Goal: Transaction & Acquisition: Purchase product/service

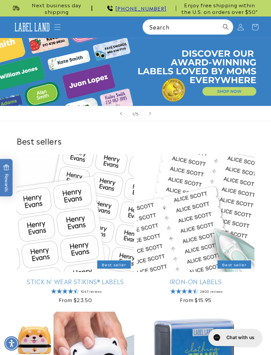
click at [60, 26] on icon "Menu" at bounding box center [57, 27] width 7 height 7
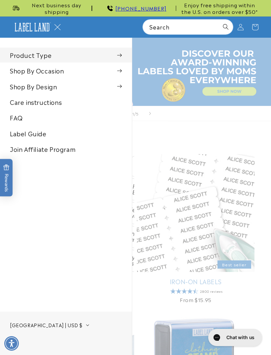
click at [114, 58] on summary "Product Type" at bounding box center [66, 55] width 132 height 15
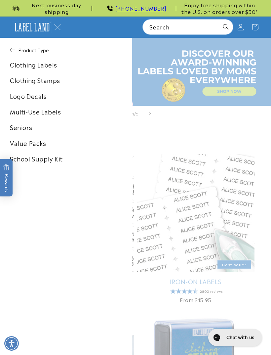
click at [55, 68] on link "Clothing Labels" at bounding box center [66, 64] width 132 height 15
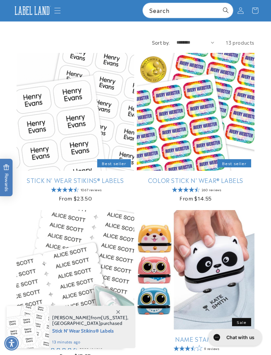
scroll to position [32, 0]
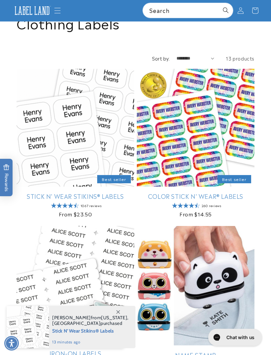
click at [86, 193] on link "Stick N' Wear Stikins® Labels" at bounding box center [76, 197] width 118 height 8
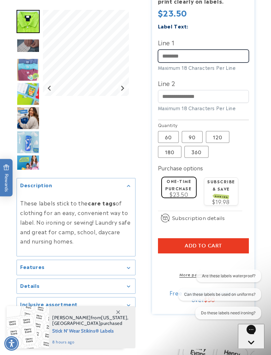
click at [203, 58] on input "Line 1" at bounding box center [203, 56] width 91 height 13
type input "***"
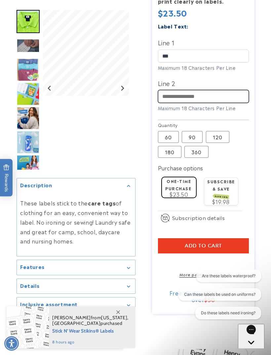
click at [220, 95] on input "Line 2" at bounding box center [203, 96] width 91 height 13
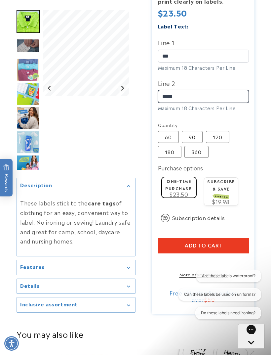
type input "*****"
click at [222, 243] on button "Add to cart" at bounding box center [203, 245] width 91 height 15
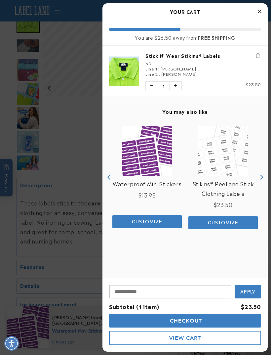
click at [261, 9] on icon "Close Cart" at bounding box center [260, 11] width 4 height 6
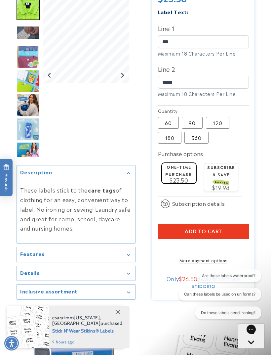
scroll to position [290, 0]
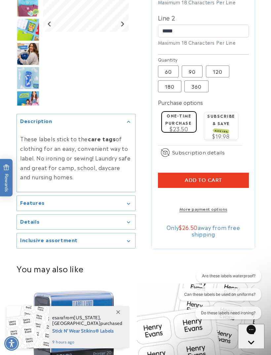
click at [224, 178] on button "Add to cart" at bounding box center [203, 180] width 91 height 15
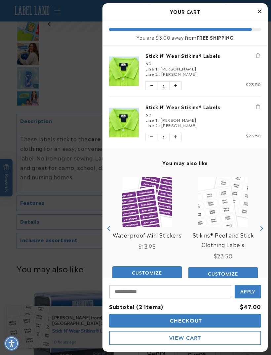
click at [226, 208] on img "product" at bounding box center [224, 202] width 50 height 50
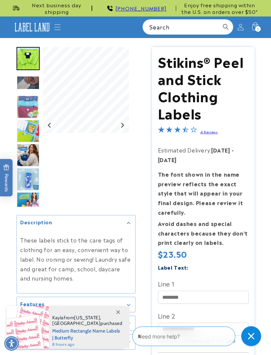
click at [52, 26] on img at bounding box center [32, 27] width 39 height 12
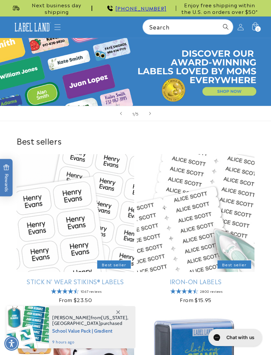
click at [58, 26] on icon "Menu" at bounding box center [57, 27] width 7 height 7
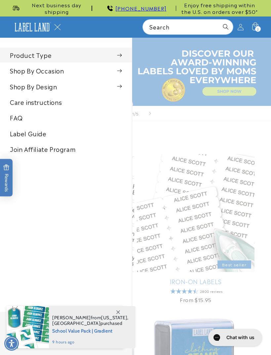
click at [120, 55] on span at bounding box center [119, 55] width 5 height 7
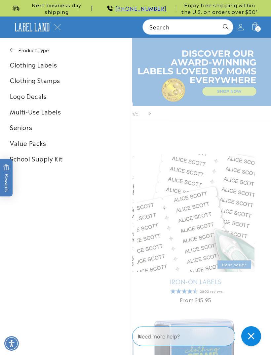
click at [52, 69] on link "Clothing Labels" at bounding box center [66, 64] width 132 height 15
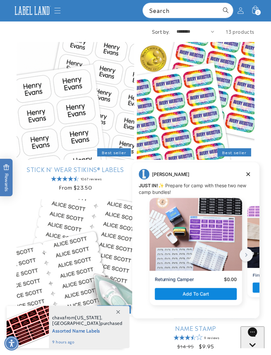
scroll to position [54, 0]
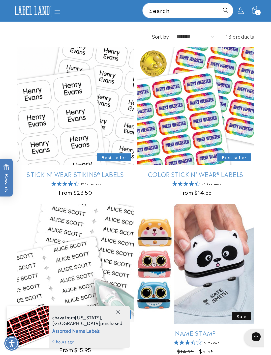
click at [250, 175] on link "Color Stick N' Wear® Labels" at bounding box center [196, 174] width 118 height 8
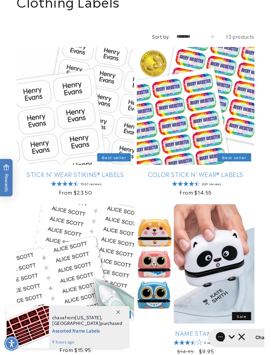
scroll to position [0, 0]
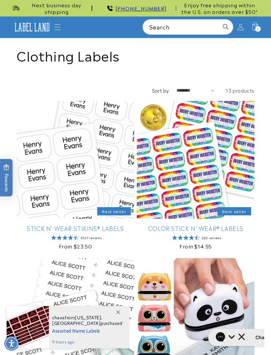
click at [101, 228] on link "Stick N' Wear Stikins® Labels" at bounding box center [76, 228] width 118 height 8
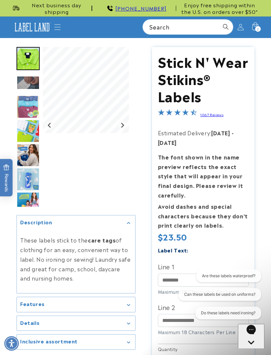
click at [258, 26] on span "2" at bounding box center [258, 29] width 2 height 6
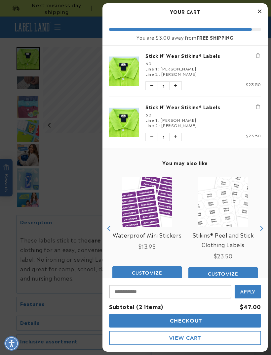
click at [257, 107] on icon "Remove Stick N' Wear Stikins® Labels" at bounding box center [258, 107] width 4 height 5
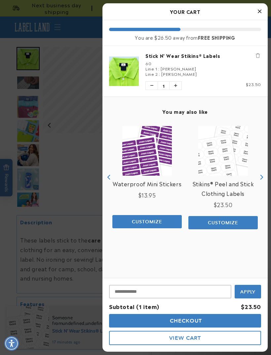
click at [204, 65] on div "60" at bounding box center [204, 63] width 116 height 5
click at [155, 219] on span "Customize" at bounding box center [147, 222] width 30 height 6
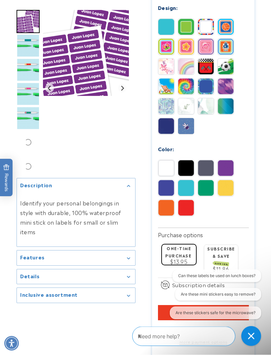
scroll to position [352, 0]
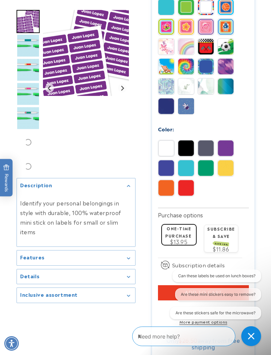
click at [162, 189] on img at bounding box center [167, 188] width 16 height 16
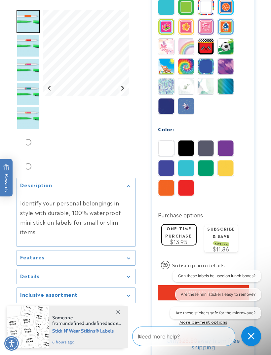
click at [165, 167] on img at bounding box center [167, 168] width 16 height 16
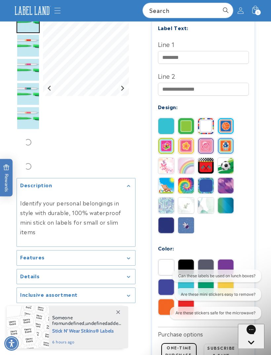
click at [227, 118] on img at bounding box center [226, 126] width 16 height 16
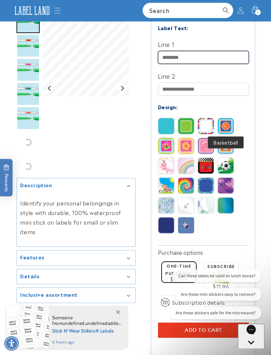
click at [227, 53] on input "Line 1" at bounding box center [203, 57] width 91 height 13
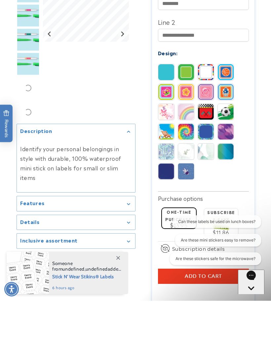
click at [165, 218] on img at bounding box center [167, 226] width 16 height 16
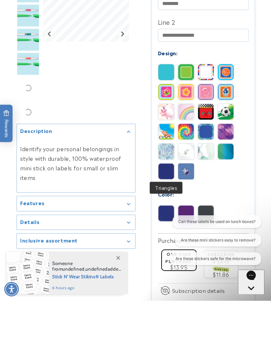
scroll to position [287, 0]
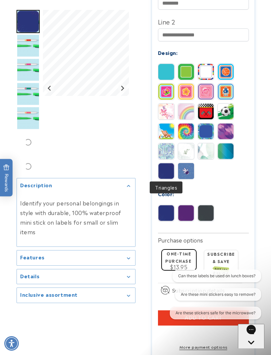
click at [166, 215] on img at bounding box center [167, 213] width 16 height 16
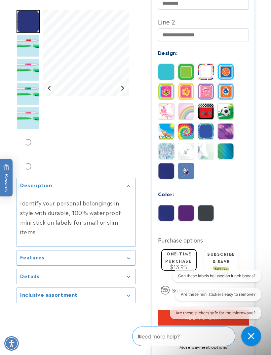
click at [186, 212] on img at bounding box center [186, 213] width 16 height 16
click at [209, 213] on img at bounding box center [206, 213] width 16 height 16
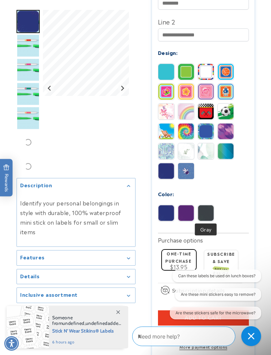
click at [211, 211] on img at bounding box center [206, 213] width 16 height 16
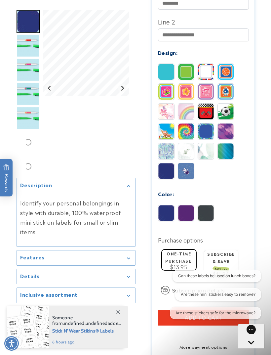
click at [171, 211] on img at bounding box center [167, 213] width 16 height 16
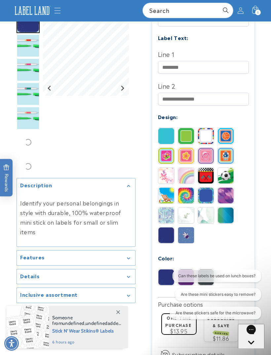
scroll to position [218, 0]
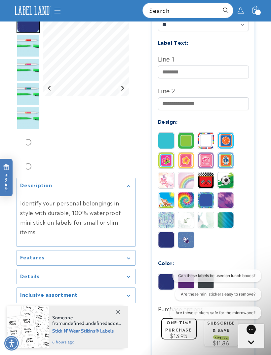
click at [188, 137] on img at bounding box center [186, 141] width 16 height 16
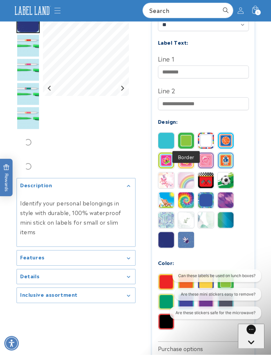
scroll to position [218, 0]
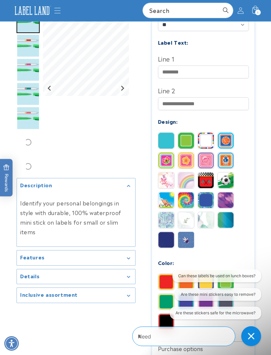
click at [169, 237] on img at bounding box center [167, 240] width 16 height 16
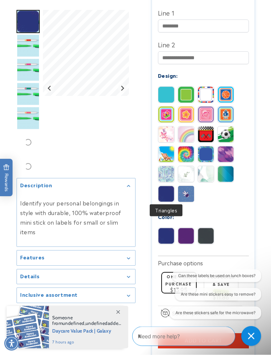
scroll to position [264, 0]
click at [169, 237] on img at bounding box center [167, 236] width 16 height 16
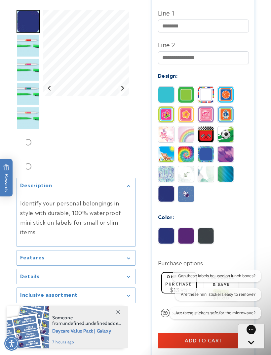
click at [208, 235] on img at bounding box center [206, 236] width 16 height 16
click at [209, 235] on img at bounding box center [206, 236] width 16 height 16
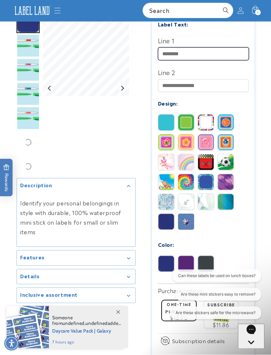
click at [229, 53] on input "Line 1" at bounding box center [203, 54] width 91 height 13
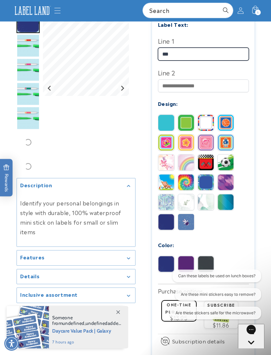
type input "***"
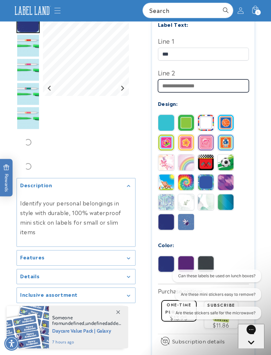
click at [220, 85] on input "Line 2" at bounding box center [203, 85] width 91 height 13
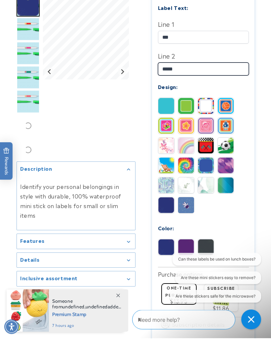
type input "*****"
click at [164, 256] on img at bounding box center [167, 264] width 16 height 16
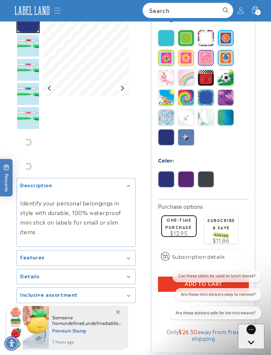
scroll to position [320, 0]
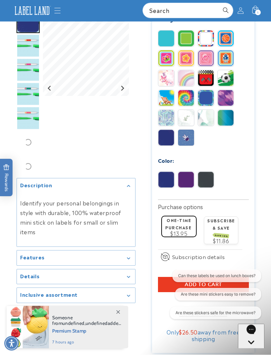
click at [30, 69] on img "Go to slide 4" at bounding box center [28, 69] width 23 height 23
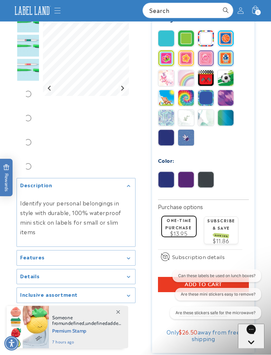
scroll to position [320, 0]
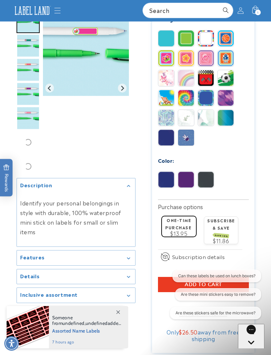
click at [164, 180] on img at bounding box center [167, 180] width 16 height 16
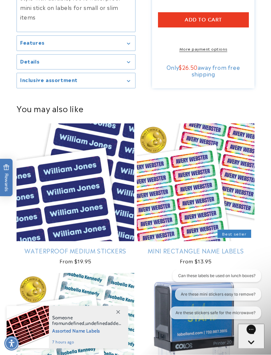
scroll to position [585, 0]
click at [227, 19] on button "Add to cart" at bounding box center [203, 19] width 91 height 15
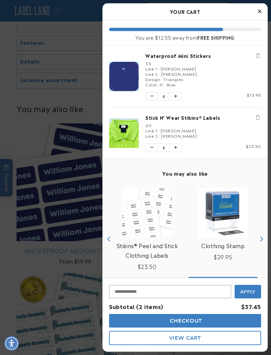
click at [260, 10] on icon "Close Cart" at bounding box center [260, 11] width 4 height 6
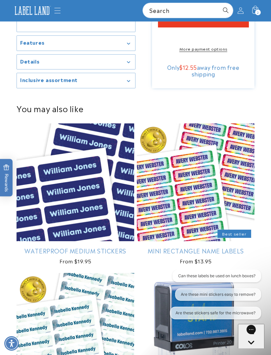
click at [82, 255] on link "Waterproof Medium Stickers" at bounding box center [76, 251] width 118 height 8
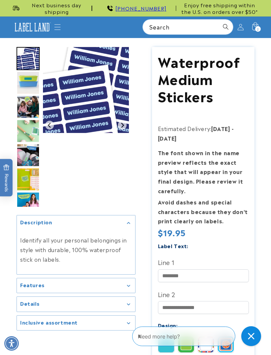
click at [30, 137] on img "Go to slide 4" at bounding box center [28, 130] width 23 height 23
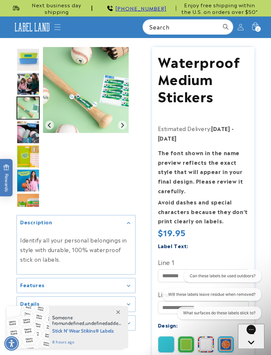
click at [258, 27] on span "2" at bounding box center [258, 29] width 2 height 6
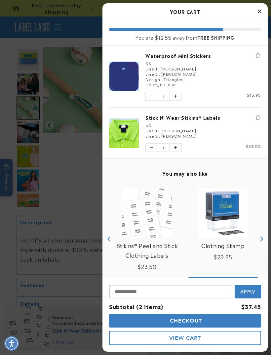
click at [197, 56] on link "Waterproof Mini Stickers" at bounding box center [204, 55] width 116 height 7
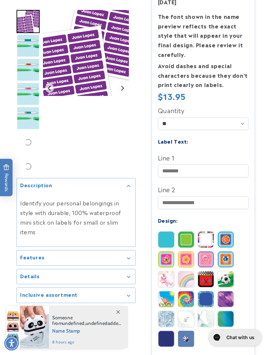
scroll to position [124, 0]
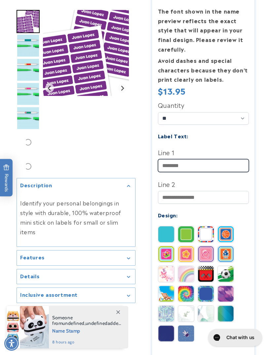
click at [230, 164] on input "Line 1" at bounding box center [203, 165] width 91 height 13
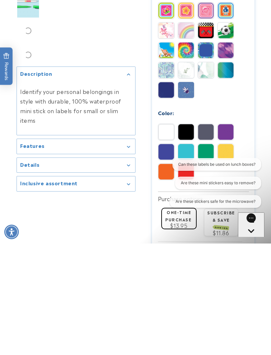
scroll to position [269, 0]
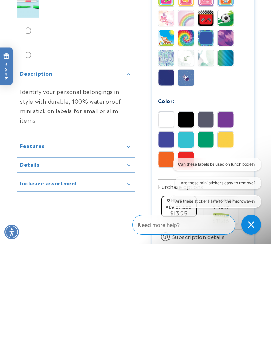
type input "*********"
click at [164, 243] on img at bounding box center [167, 251] width 16 height 16
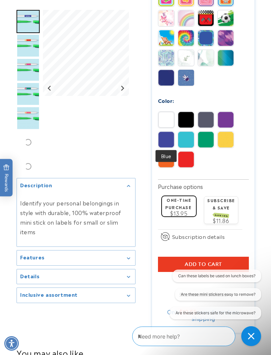
click at [169, 141] on img at bounding box center [167, 140] width 16 height 16
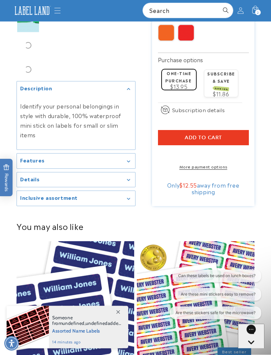
scroll to position [507, 0]
click at [238, 137] on button "Add to cart" at bounding box center [203, 137] width 91 height 15
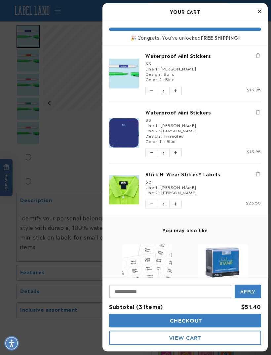
scroll to position [22, 0]
click at [261, 112] on button "Remove Waterproof Mini Stickers" at bounding box center [258, 112] width 7 height 7
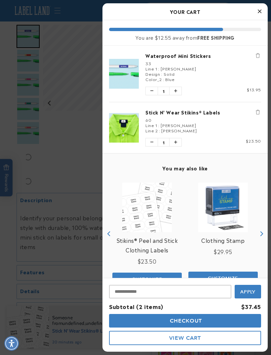
click at [200, 320] on span "Checkout" at bounding box center [185, 321] width 34 height 6
